Goal: Download file/media

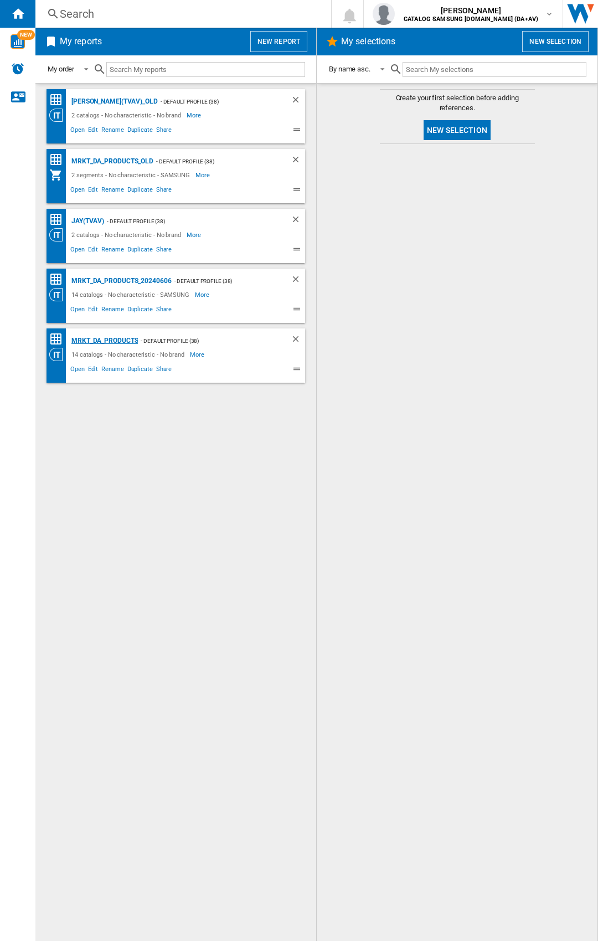
click at [121, 337] on div "MRKT_DA_PRODUCTS" at bounding box center [103, 341] width 69 height 14
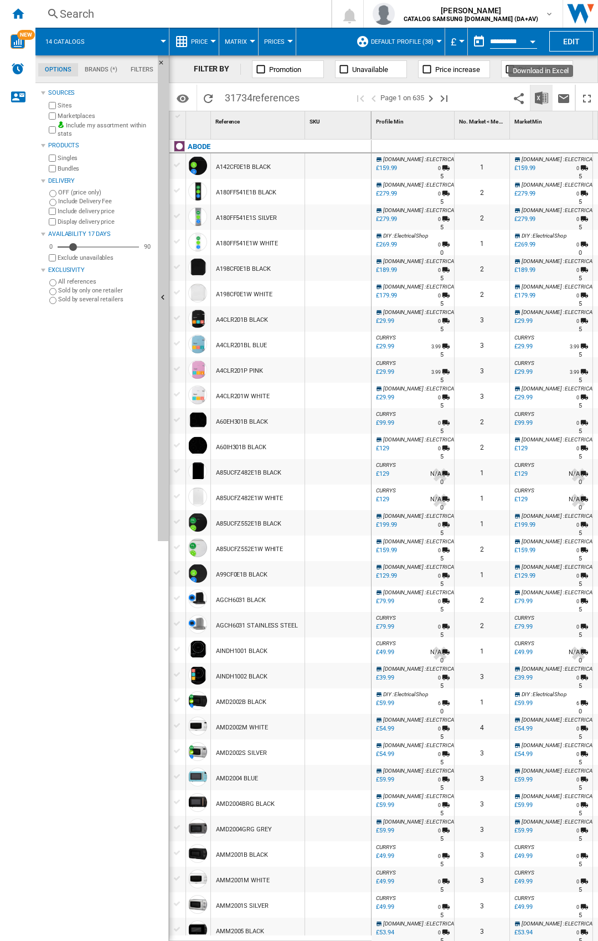
click at [540, 89] on button "Download in Excel" at bounding box center [542, 98] width 22 height 26
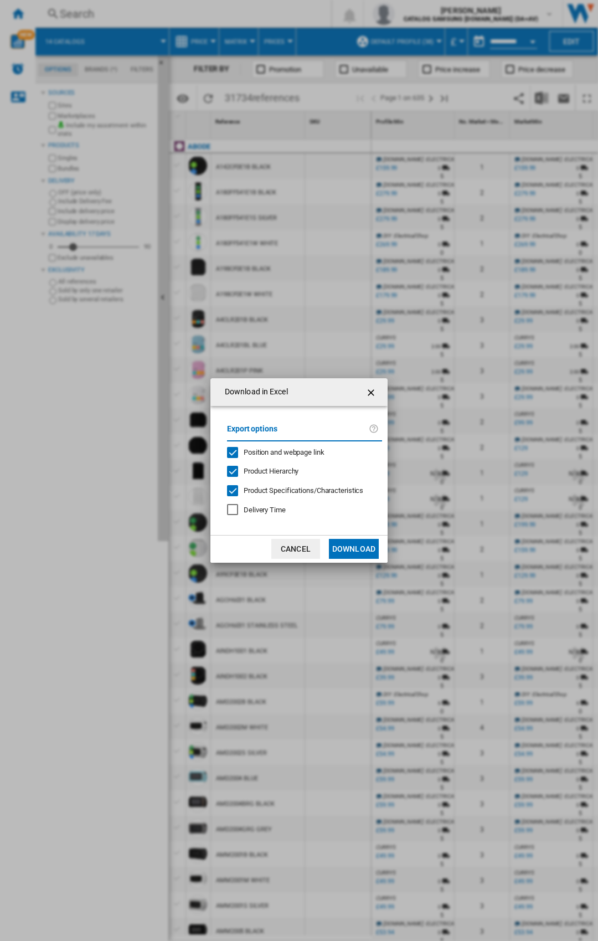
click at [248, 456] on span "Position and webpage link" at bounding box center [284, 452] width 81 height 8
click at [352, 553] on button "Download" at bounding box center [354, 549] width 50 height 20
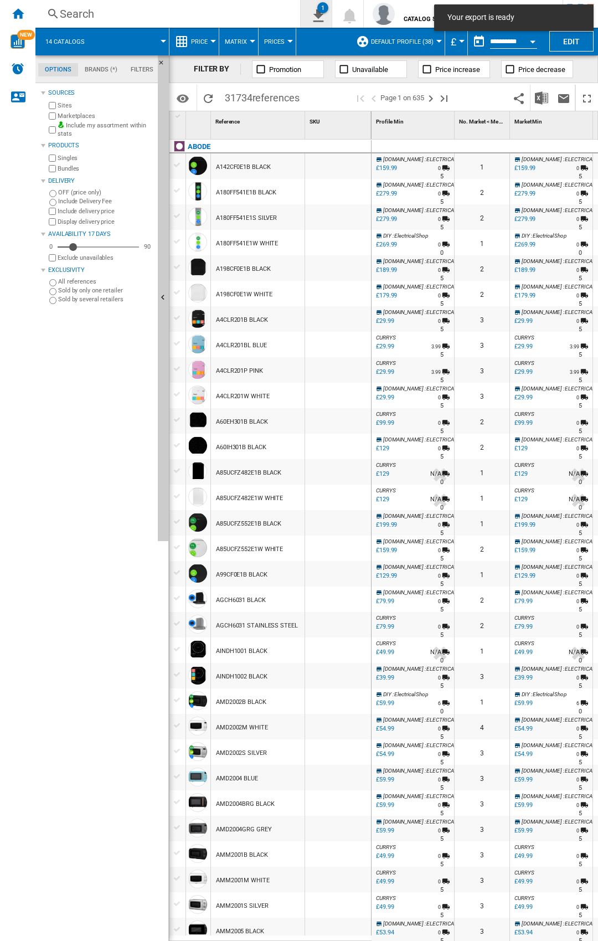
click at [323, 16] on ng-md-icon "1\a export" at bounding box center [316, 14] width 13 height 14
